Goal: Information Seeking & Learning: Compare options

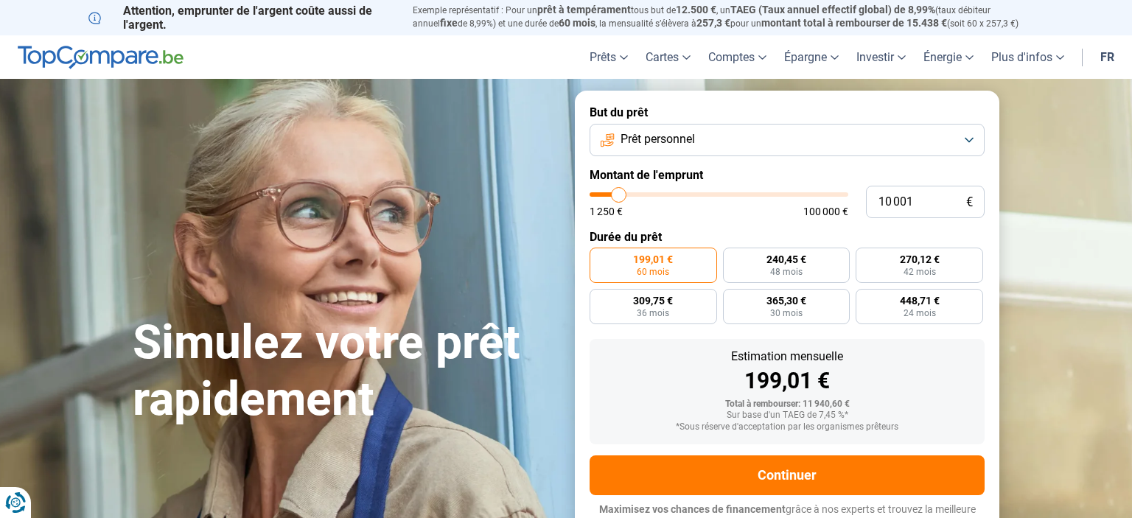
type input "10 500"
type input "10500"
click at [621, 192] on input "range" at bounding box center [719, 194] width 259 height 4
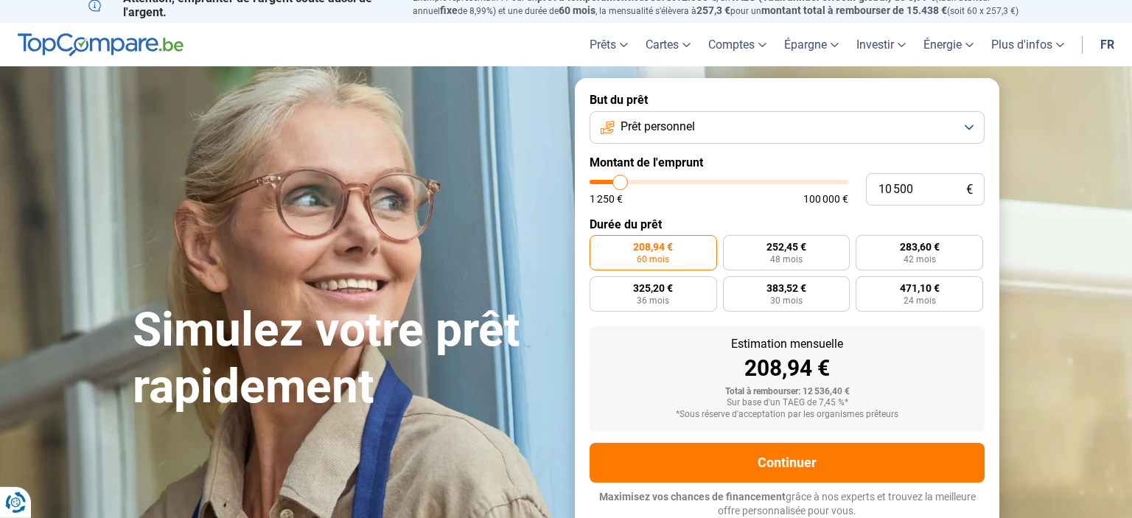
scroll to position [13, 0]
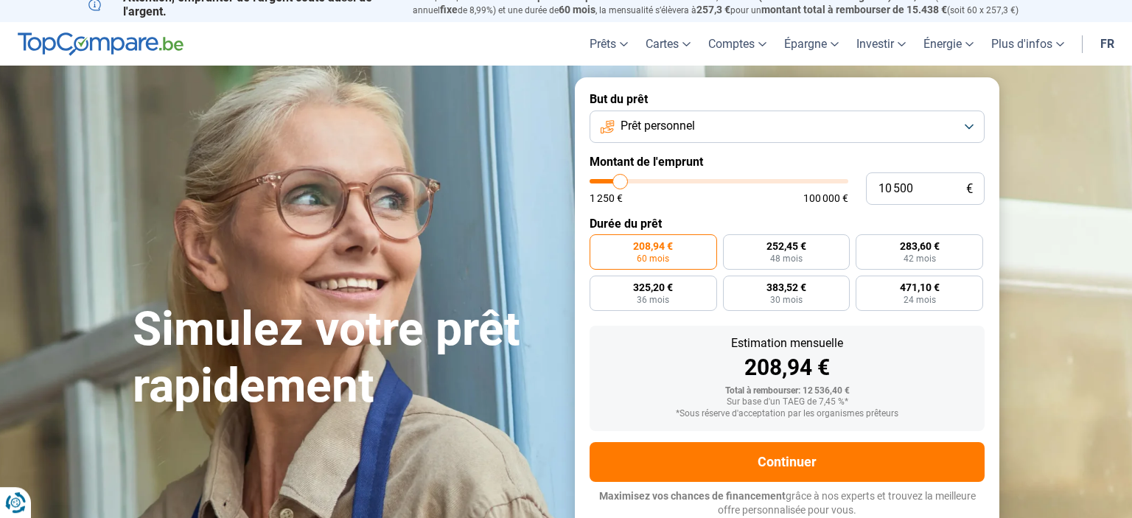
type input "12 750"
type input "12750"
type input "12 500"
type input "12500"
type input "11 500"
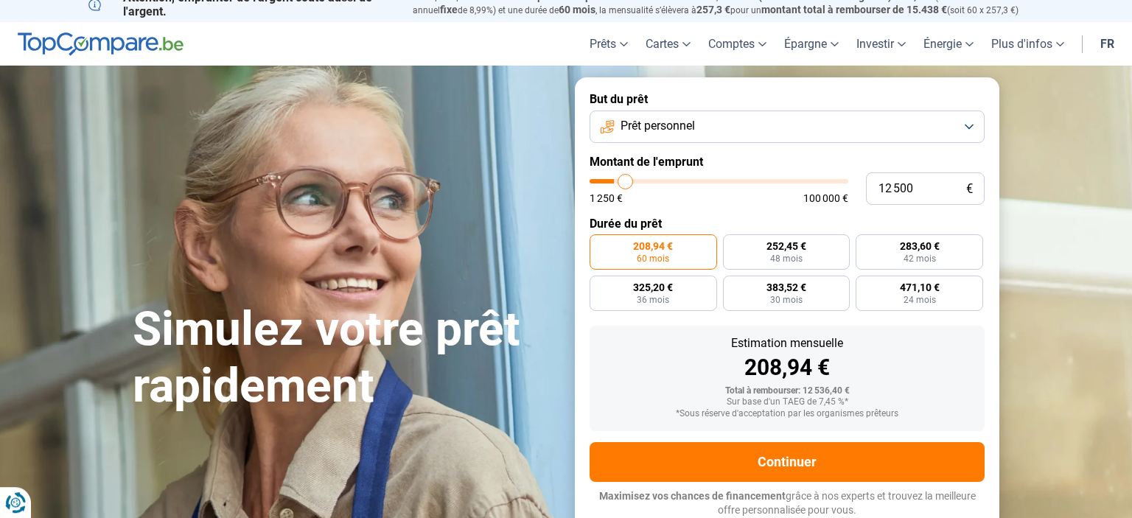
type input "11500"
type input "10 500"
type input "10500"
type input "9 500"
type input "9500"
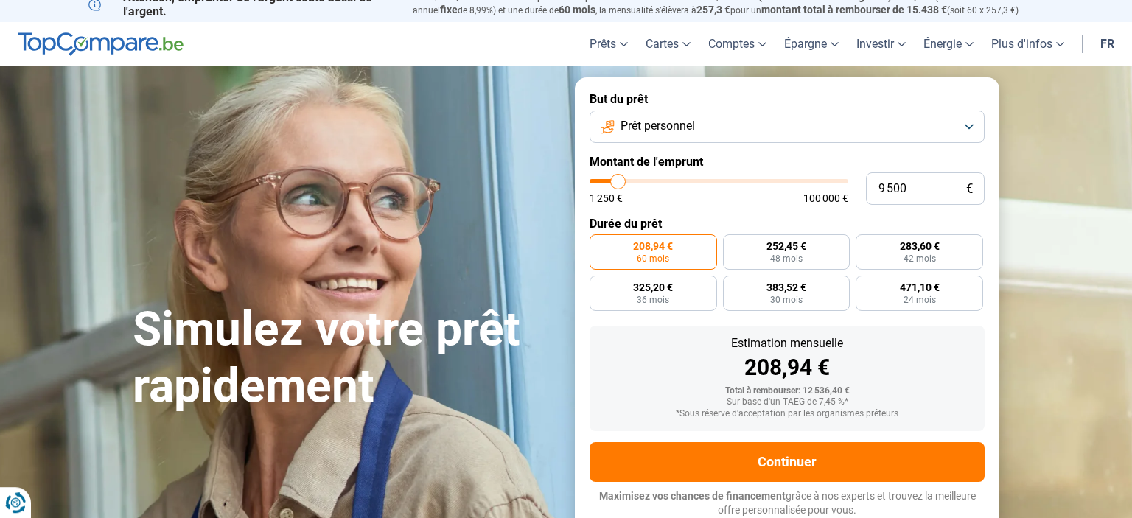
type input "8 750"
type input "8750"
type input "7 500"
type input "7500"
type input "6 750"
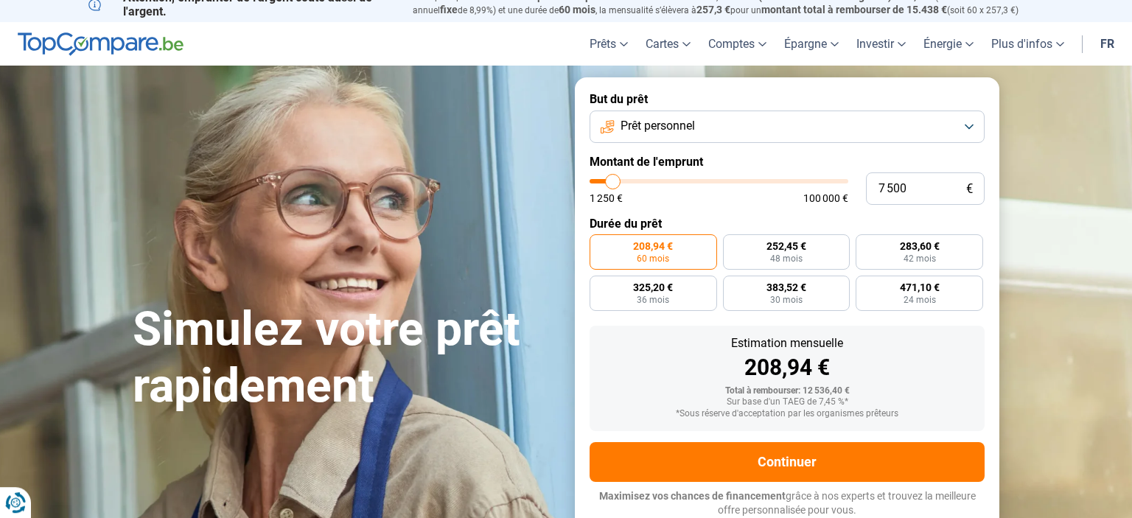
type input "6750"
type input "6 500"
type input "6500"
type input "5 750"
type input "5750"
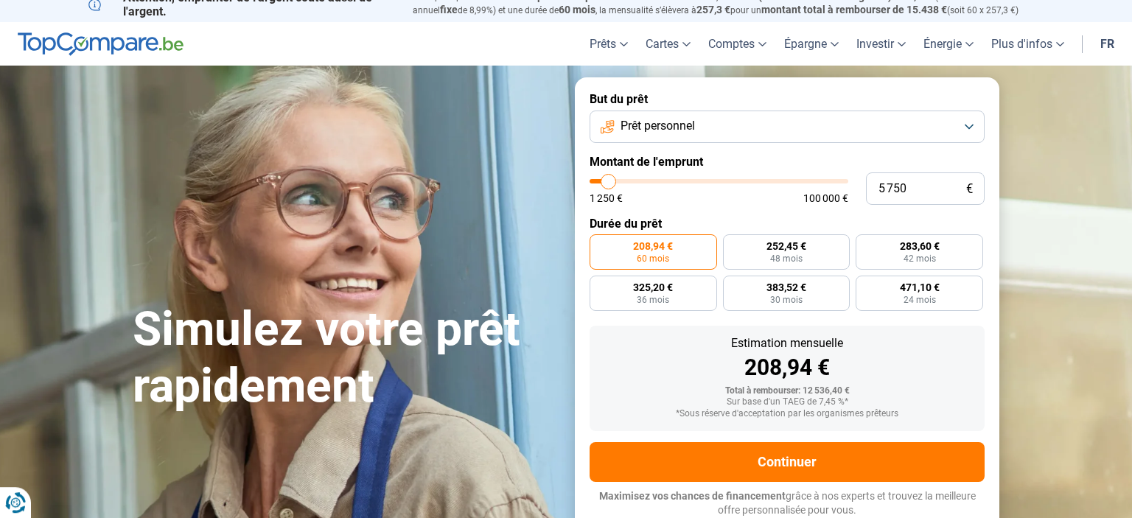
type input "4 500"
type input "4500"
type input "3 250"
type input "3250"
type input "2 250"
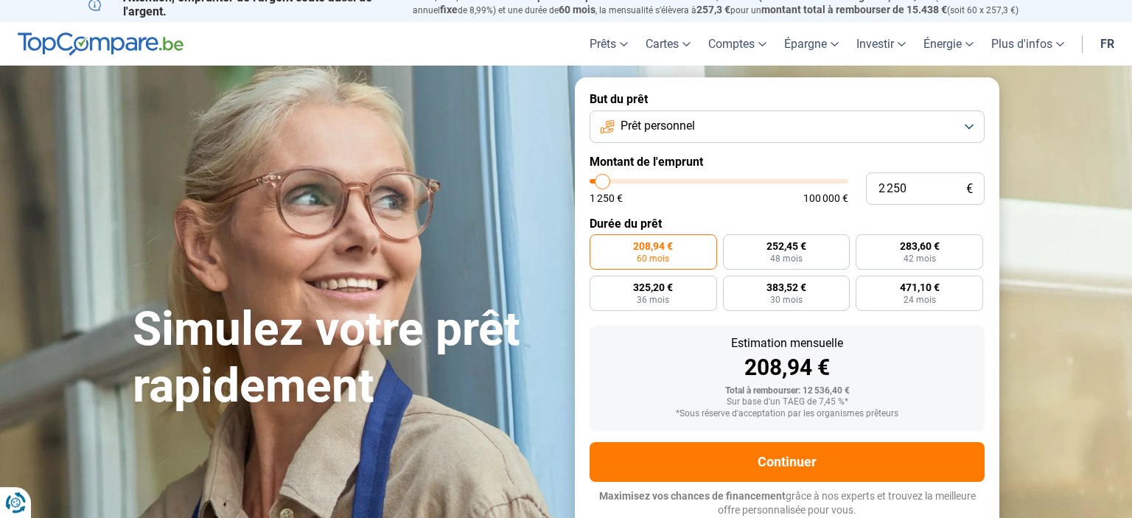
type input "2250"
type input "1 500"
type input "1500"
type input "1 250"
type input "1250"
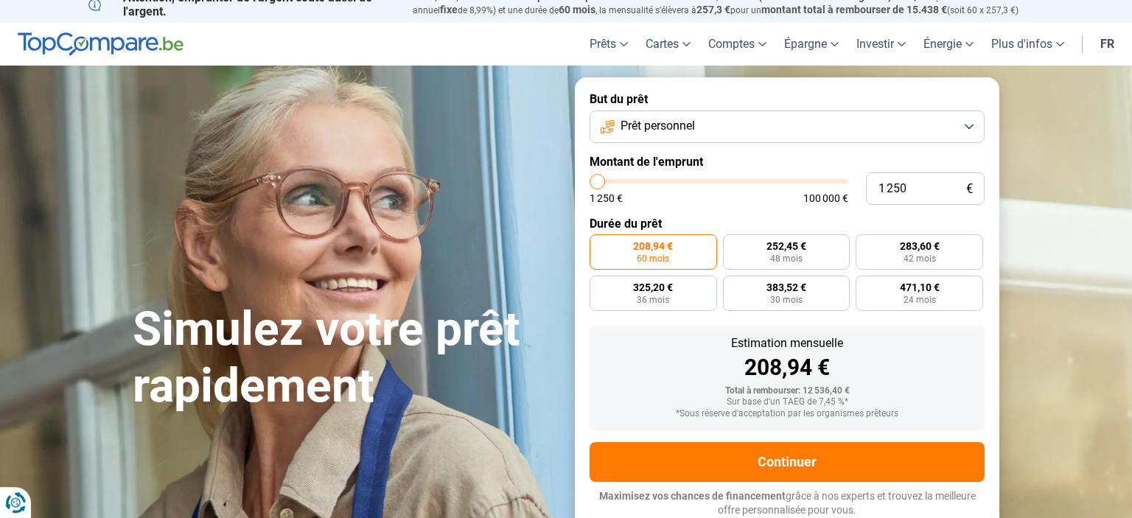
type input "1 750"
type input "1750"
type input "2 750"
type input "2750"
type input "4 250"
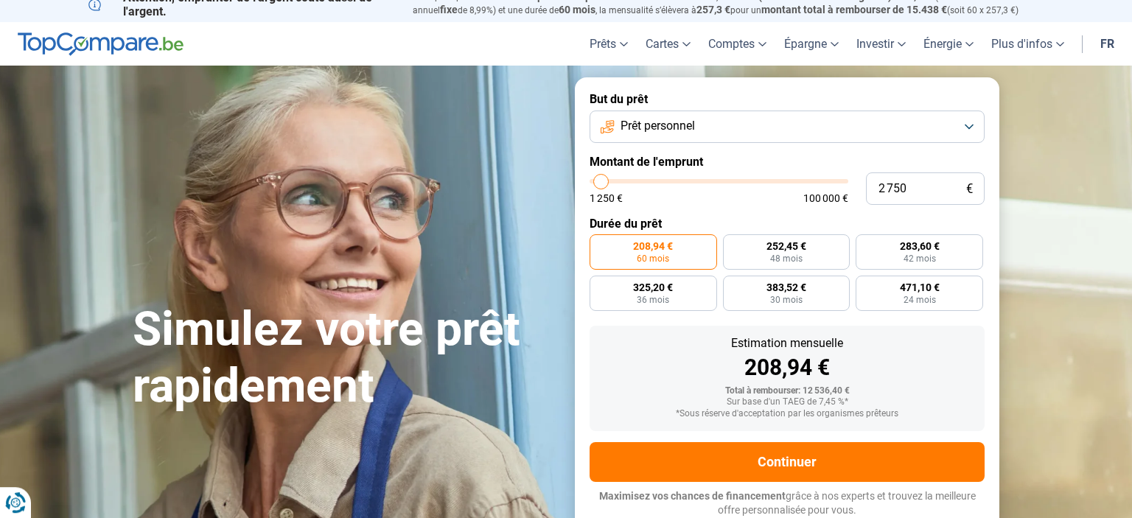
type input "4250"
type input "7 250"
type input "7250"
type input "10 250"
type input "10250"
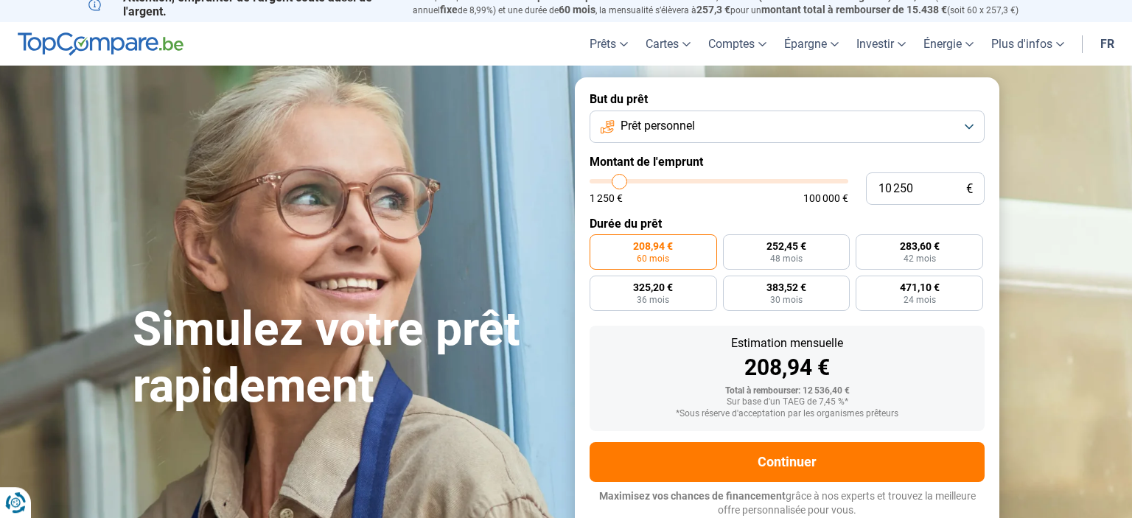
type input "12 500"
type input "12500"
type input "14 750"
type input "14750"
type input "17 500"
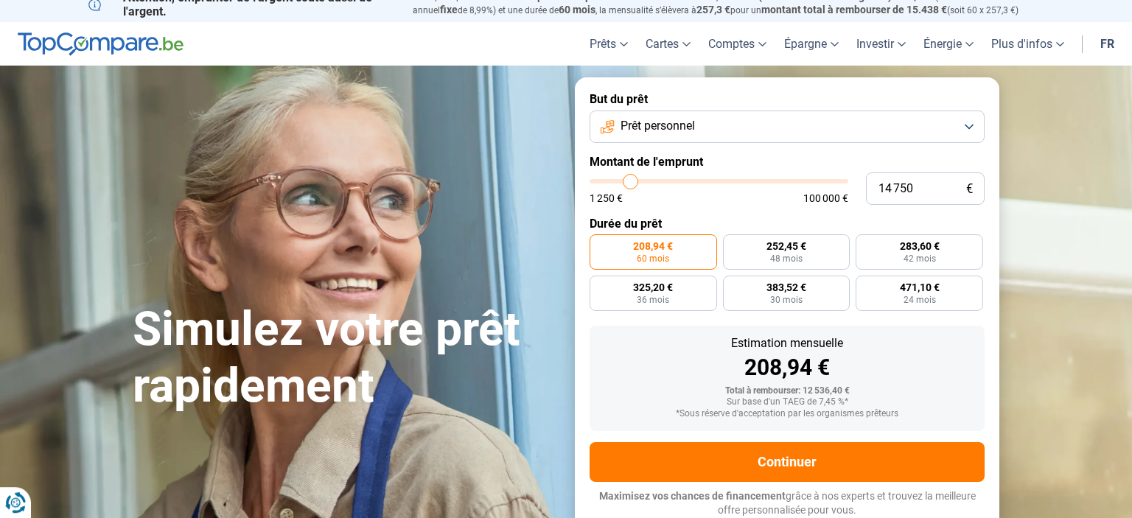
type input "17500"
type input "18 750"
type input "18750"
type input "20 500"
type input "20500"
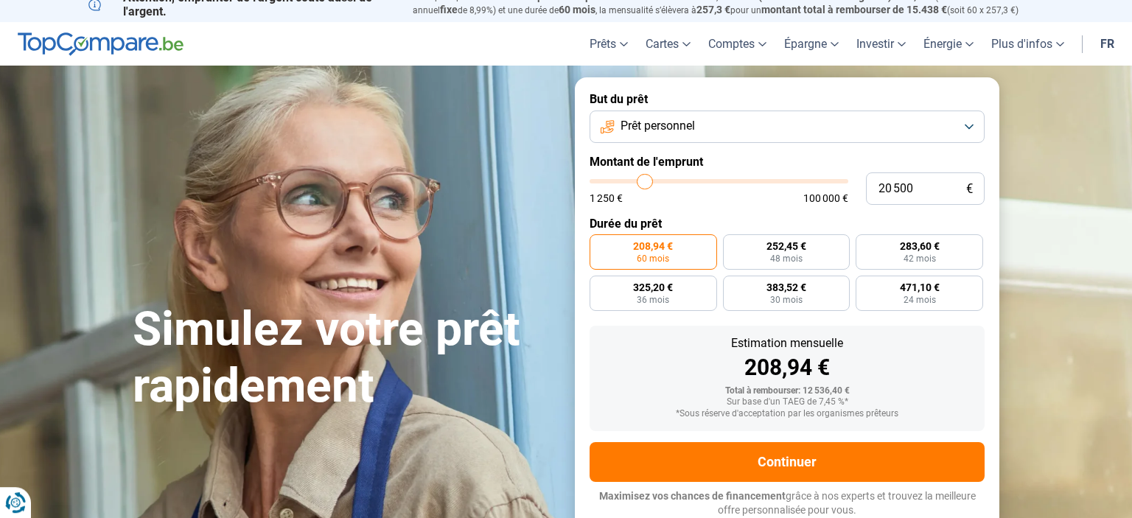
type input "21 750"
type input "21750"
type input "23 250"
type input "23250"
type input "24 750"
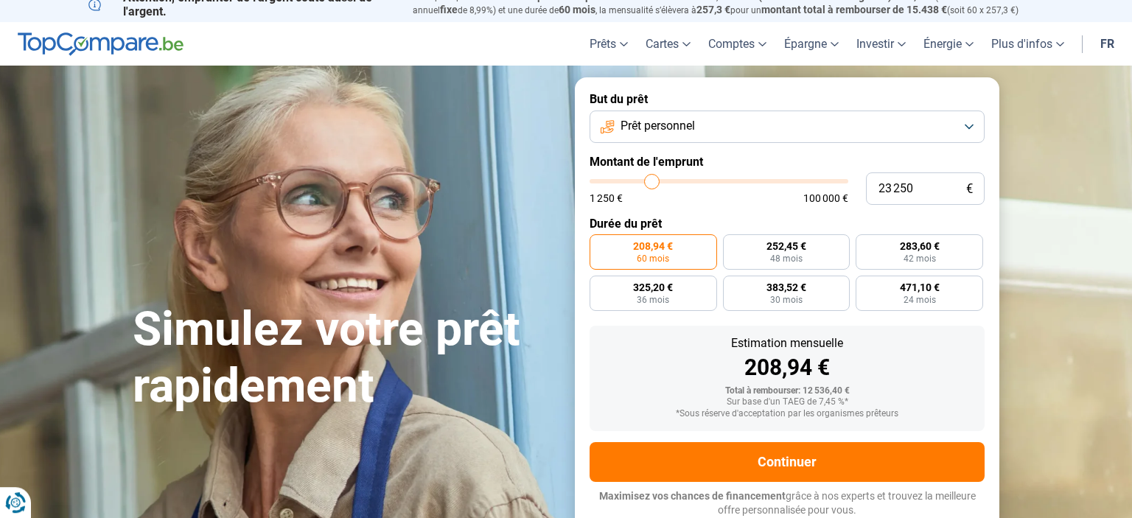
type input "24750"
type input "25 750"
type input "25750"
type input "26 500"
type input "26500"
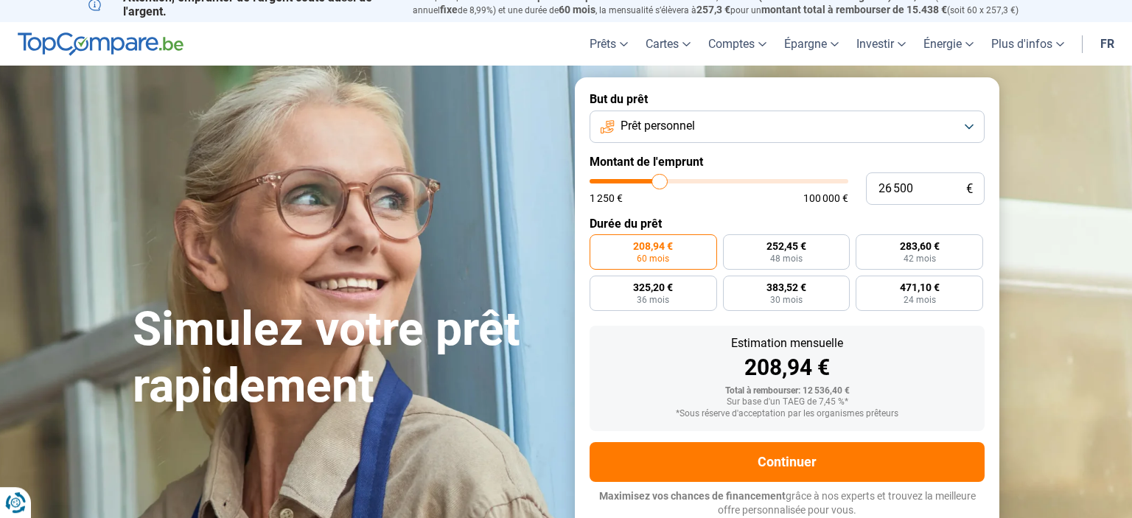
type input "27 000"
type input "27000"
type input "27 750"
type input "27750"
type input "28 750"
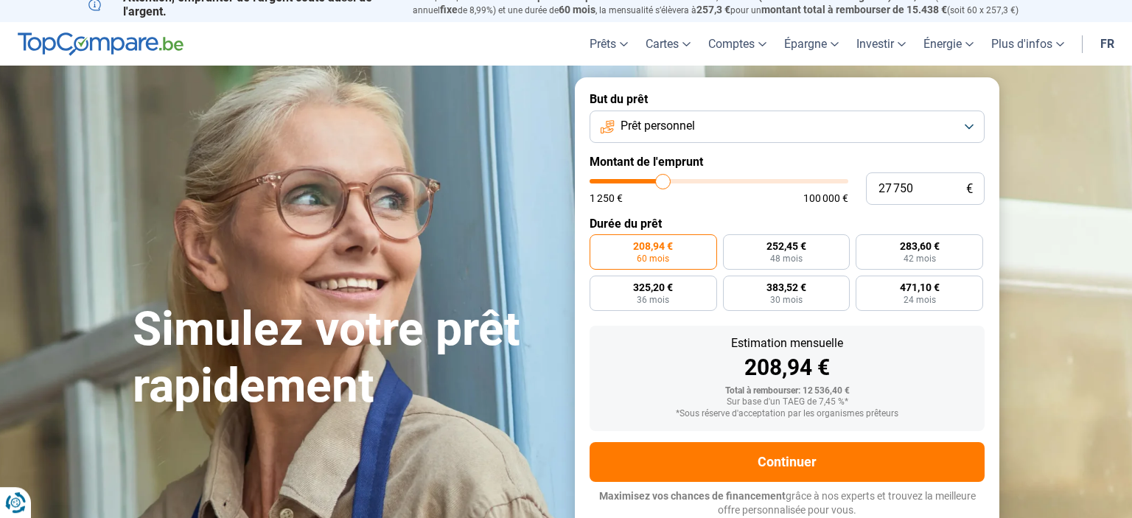
type input "28750"
type input "29 250"
type input "29250"
type input "29 500"
type input "29500"
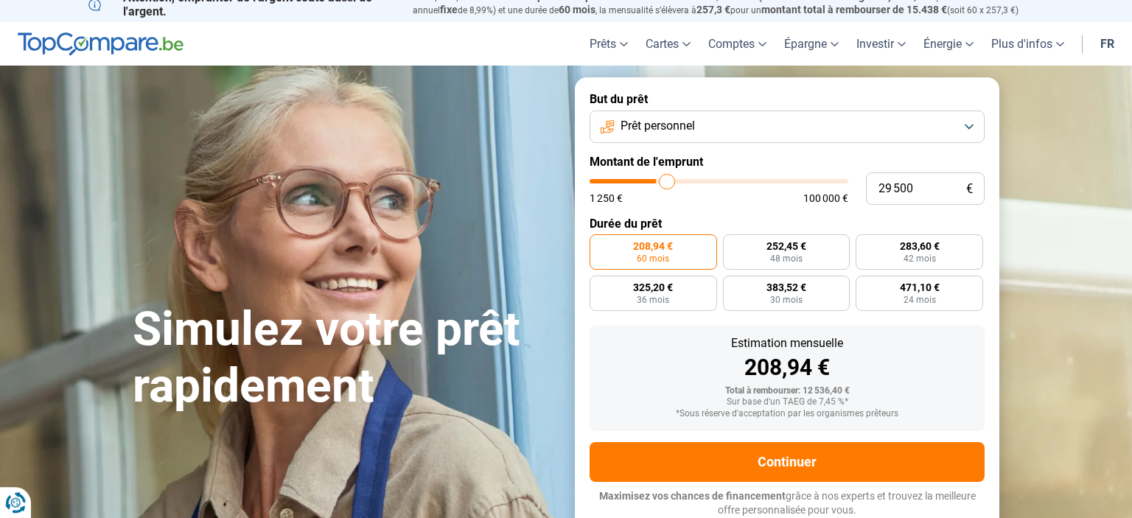
type input "29 750"
type input "29750"
type input "30 000"
type input "30000"
type input "30 250"
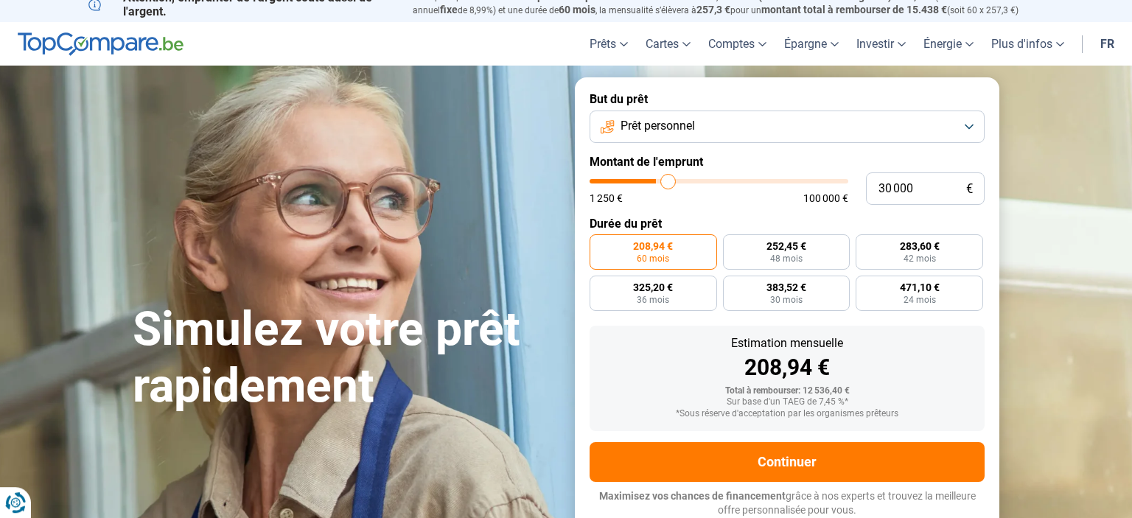
type input "30250"
type input "28 500"
type input "28500"
type input "24 000"
type input "24000"
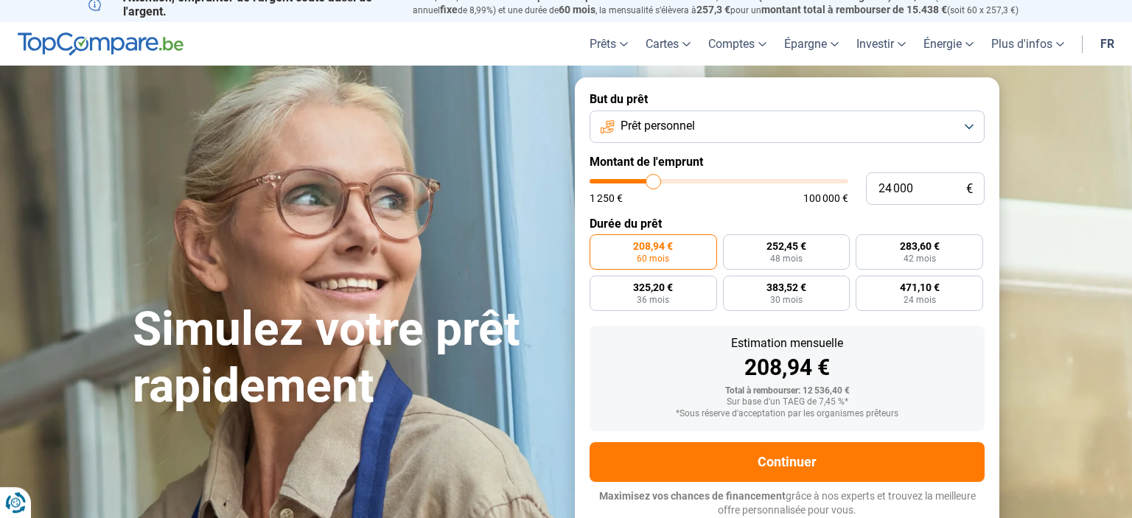
type input "20 250"
type input "20250"
type input "16 750"
type input "16750"
type input "13 500"
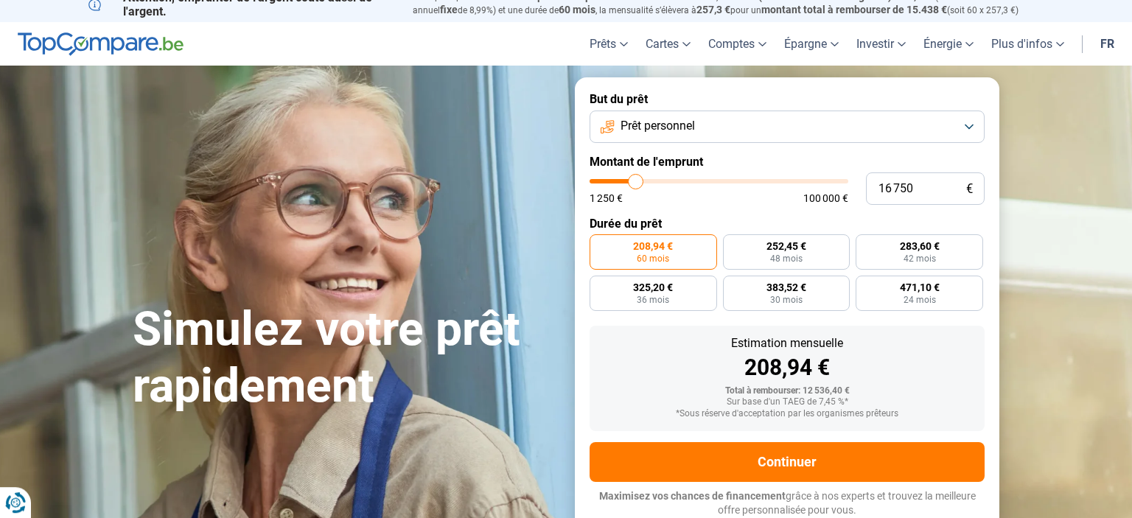
type input "13500"
type input "8 500"
type input "8500"
type input "5 500"
type input "5500"
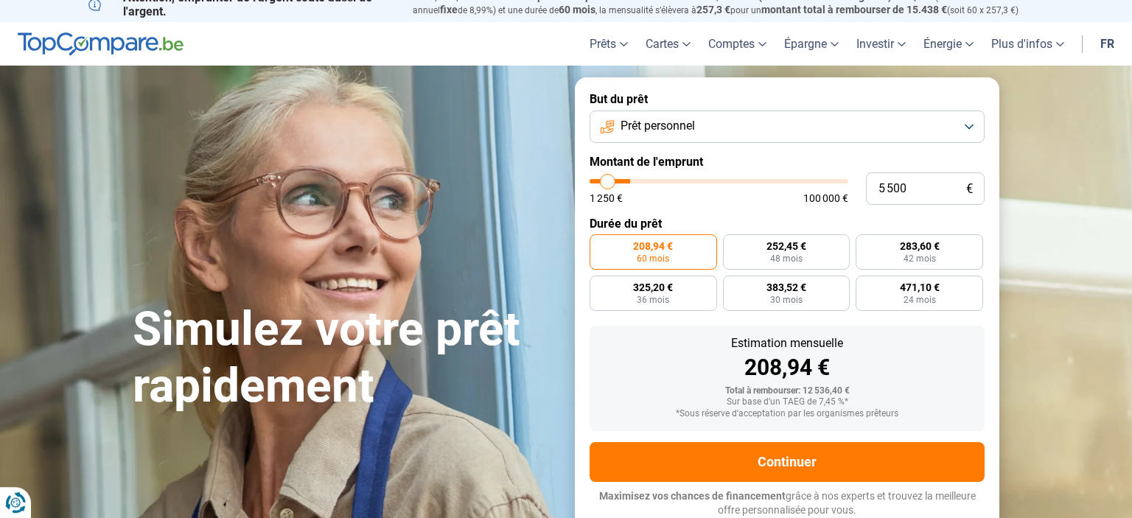
type input "4 000"
type input "4000"
type input "2 750"
type input "2750"
type input "1 250"
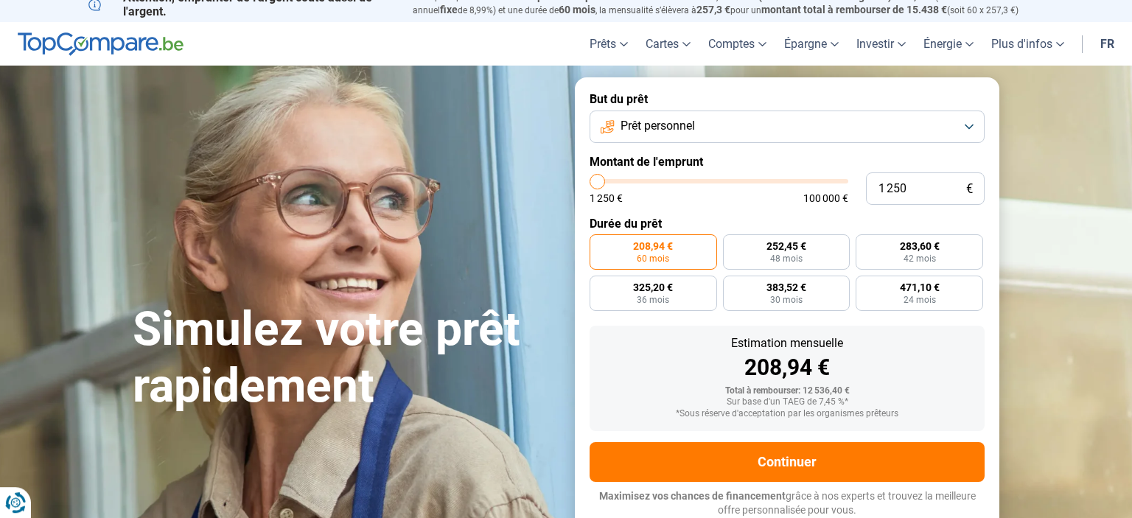
drag, startPoint x: 627, startPoint y: 184, endPoint x: 551, endPoint y: 189, distance: 76.1
type input "1250"
click at [590, 184] on input "range" at bounding box center [719, 181] width 259 height 4
radio input "true"
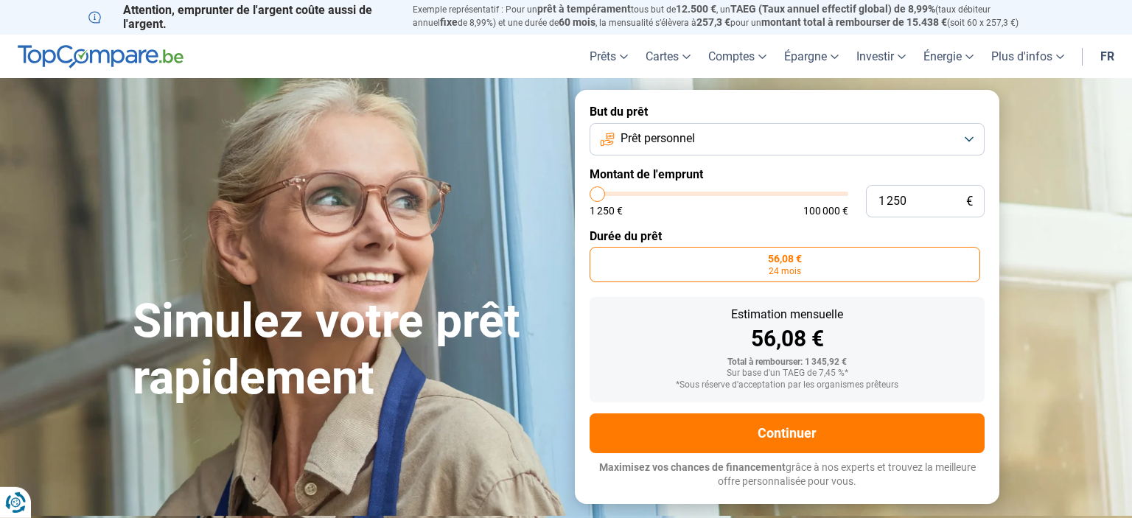
scroll to position [0, 0]
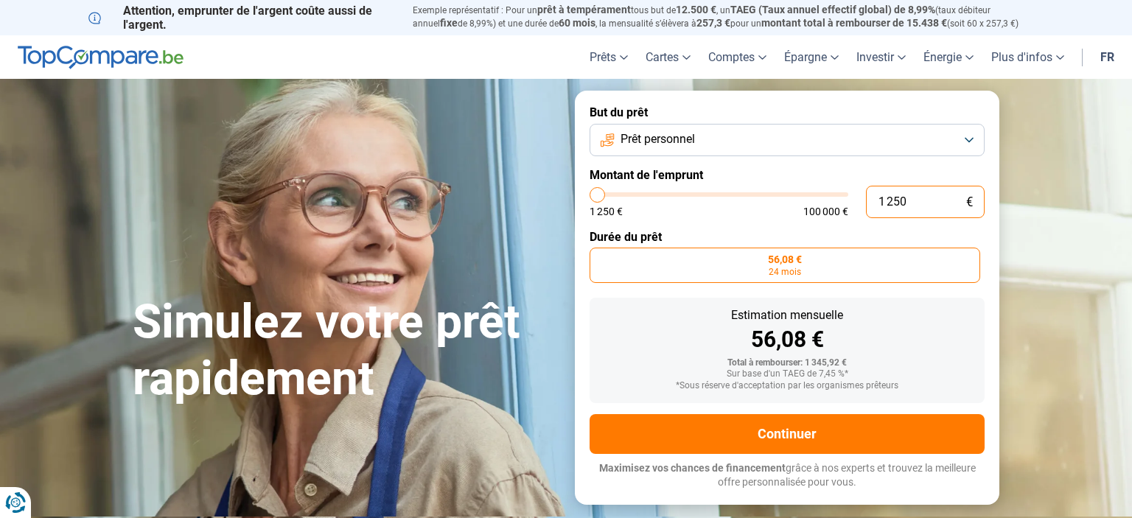
click at [913, 209] on input "1 250" at bounding box center [925, 202] width 119 height 32
drag, startPoint x: 913, startPoint y: 205, endPoint x: 833, endPoint y: 205, distance: 80.3
click at [866, 205] on input "1 250" at bounding box center [925, 202] width 119 height 32
type input "1"
type input "1250"
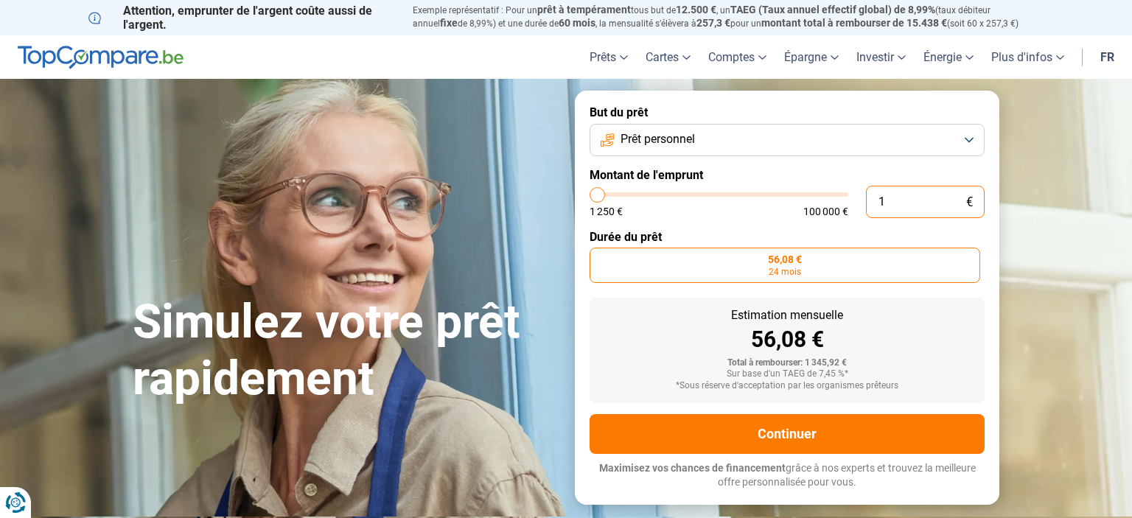
type input "10"
type input "1250"
type input "100"
type input "1250"
type input "1 000"
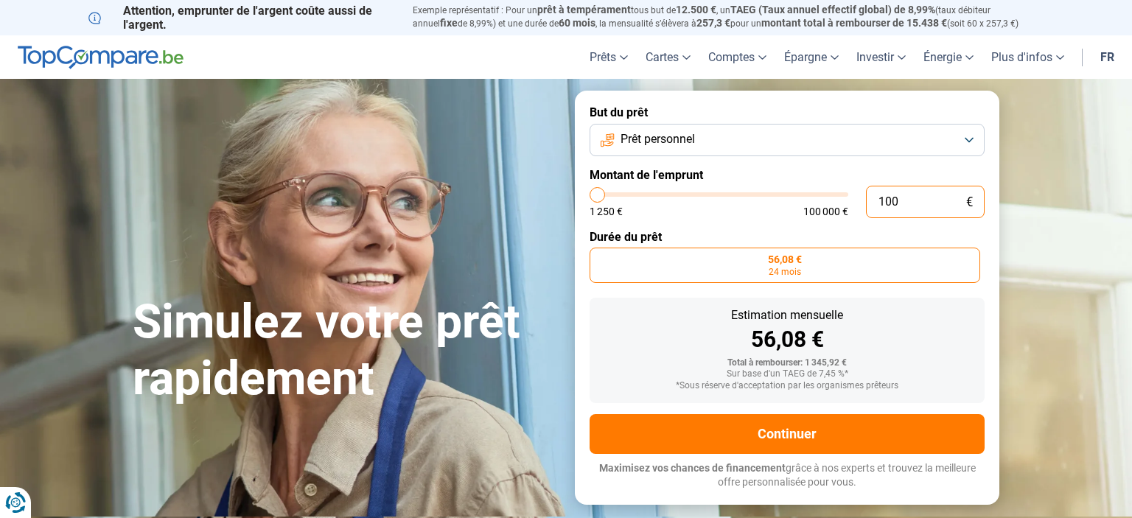
type input "1250"
type input "10 000"
type input "10000"
radio input "false"
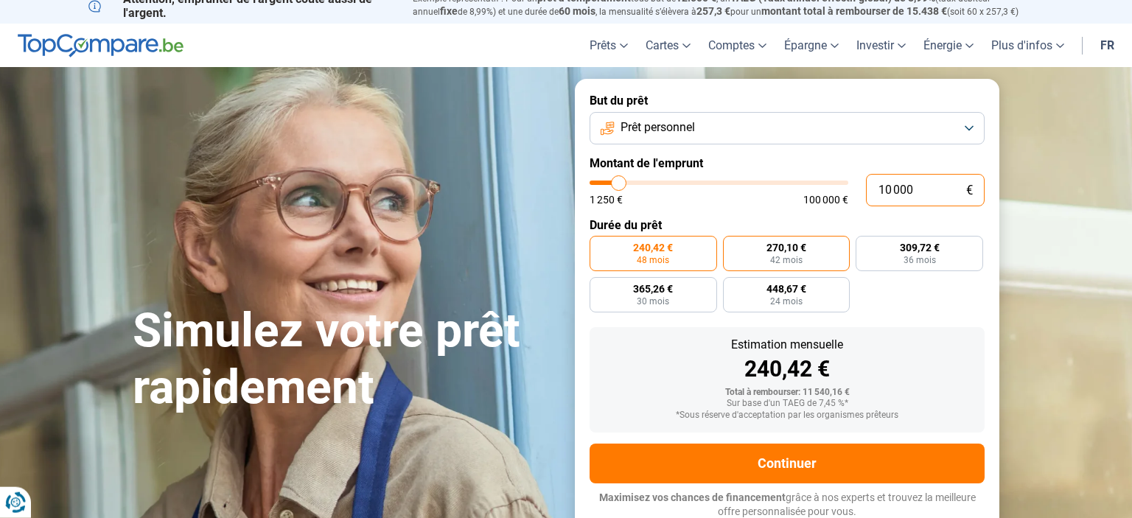
scroll to position [13, 0]
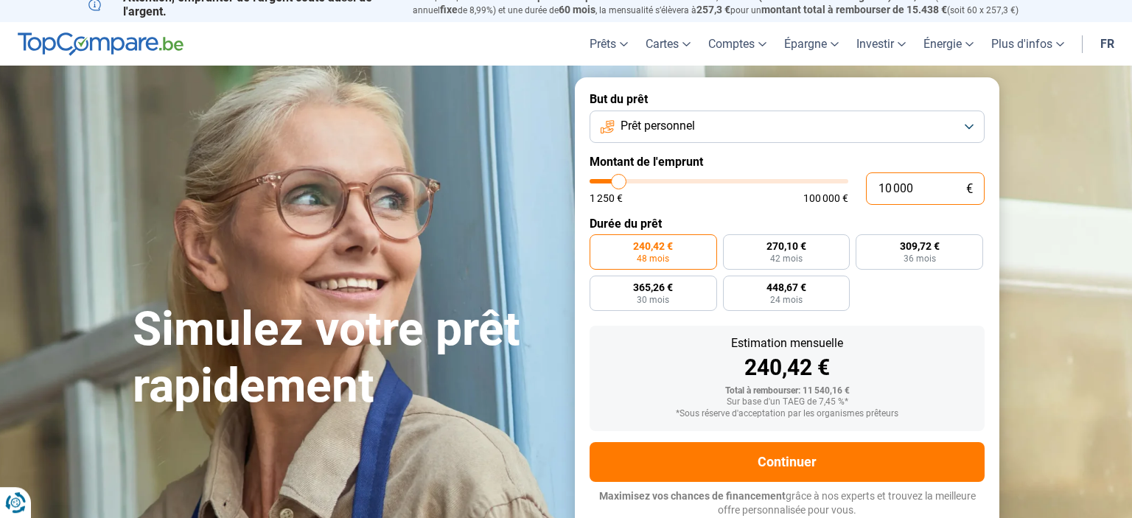
type input "10 000"
click at [969, 132] on button "Prêt personnel" at bounding box center [787, 127] width 395 height 32
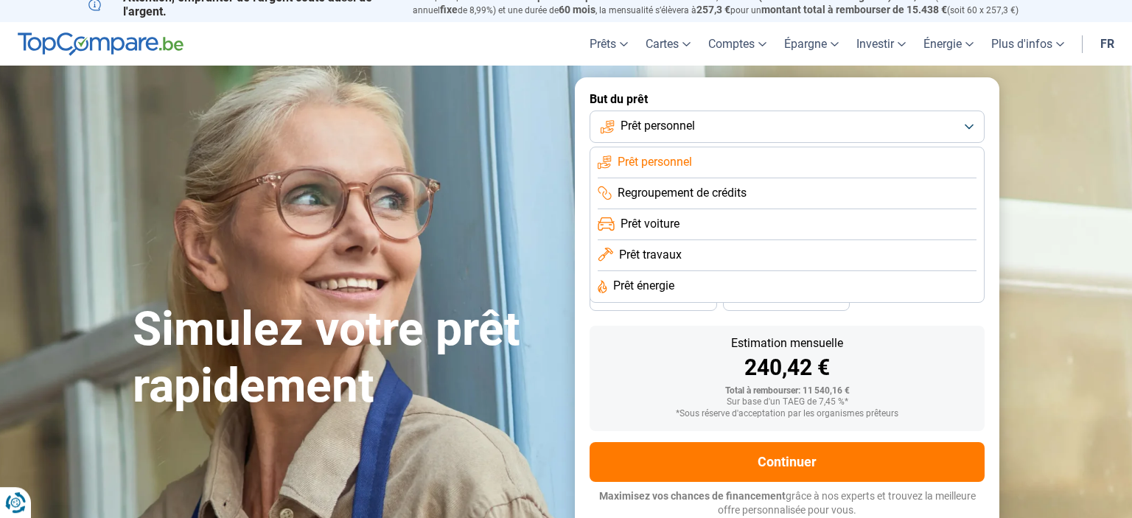
click at [969, 132] on button "Prêt personnel" at bounding box center [787, 127] width 395 height 32
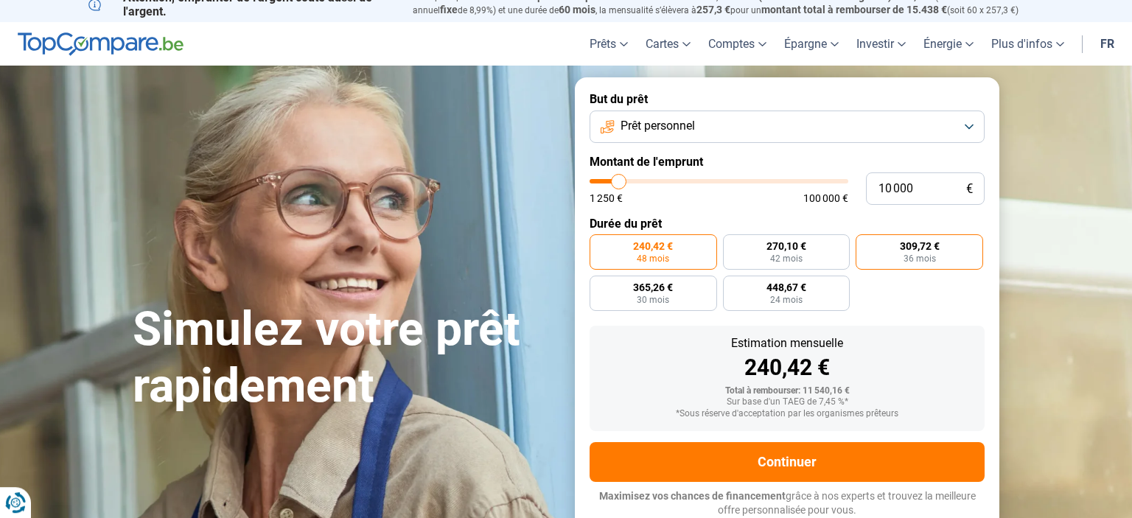
click at [946, 251] on label "309,72 € 36 mois" at bounding box center [920, 251] width 128 height 35
click at [865, 244] on input "309,72 € 36 mois" at bounding box center [861, 239] width 10 height 10
radio input "true"
click at [658, 296] on span "30 mois" at bounding box center [653, 300] width 32 height 9
click at [599, 285] on input "365,26 € 30 mois" at bounding box center [595, 281] width 10 height 10
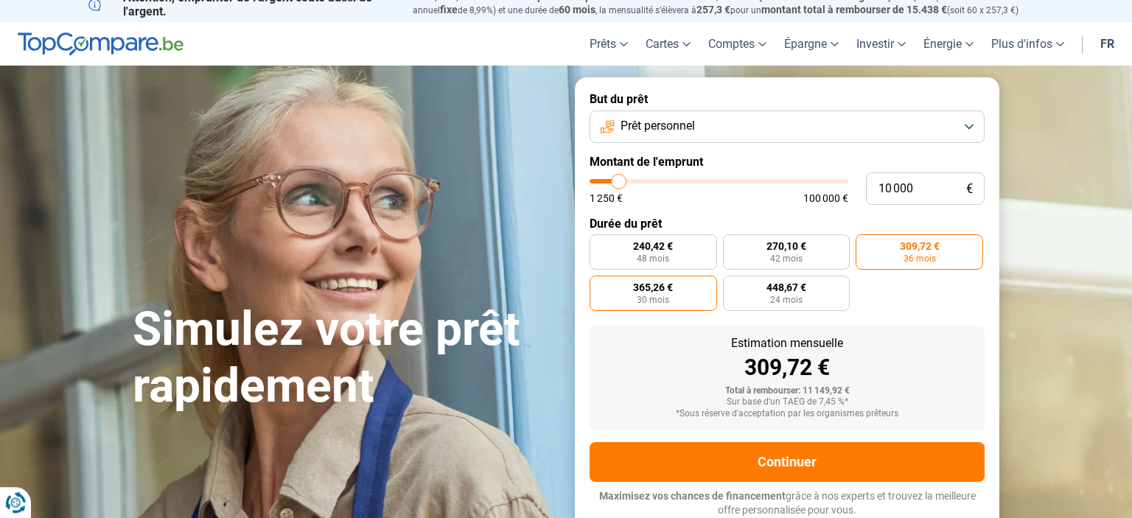
radio input "true"
click at [802, 284] on span "448,67 €" at bounding box center [787, 287] width 40 height 10
click at [733, 284] on input "448,67 € 24 mois" at bounding box center [728, 281] width 10 height 10
radio input "true"
